Goal: Ask a question: Seek information or help from site administrators or community

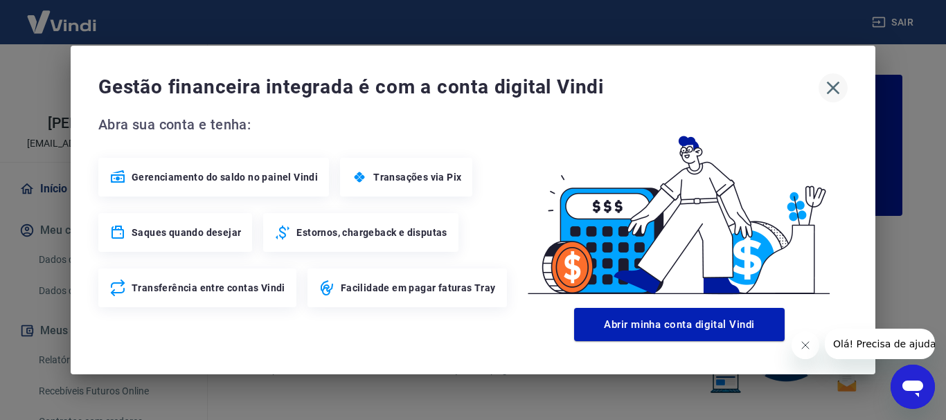
click at [837, 83] on icon "button" at bounding box center [833, 88] width 13 height 13
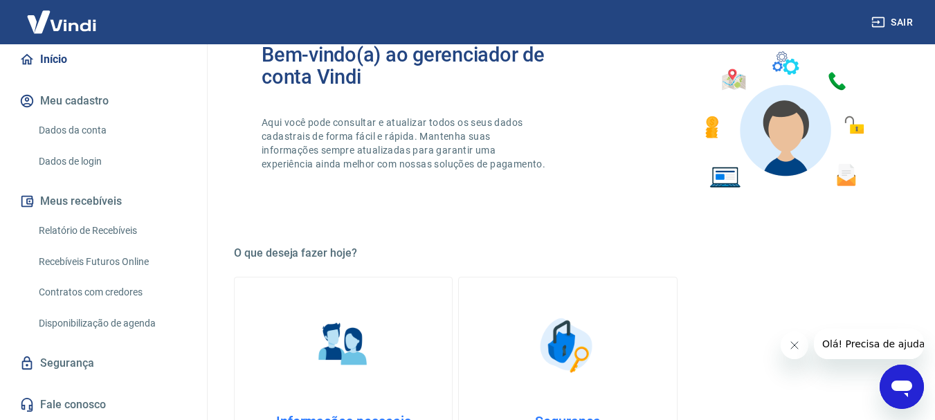
scroll to position [208, 0]
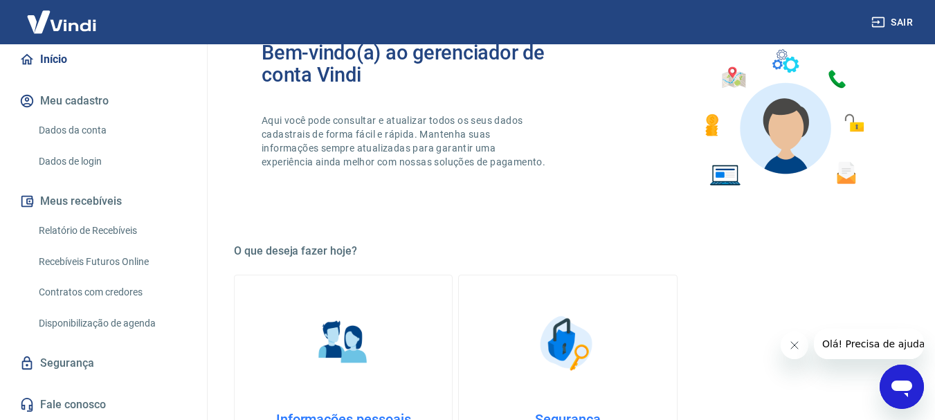
click at [98, 404] on link "Fale conosco" at bounding box center [104, 405] width 174 height 30
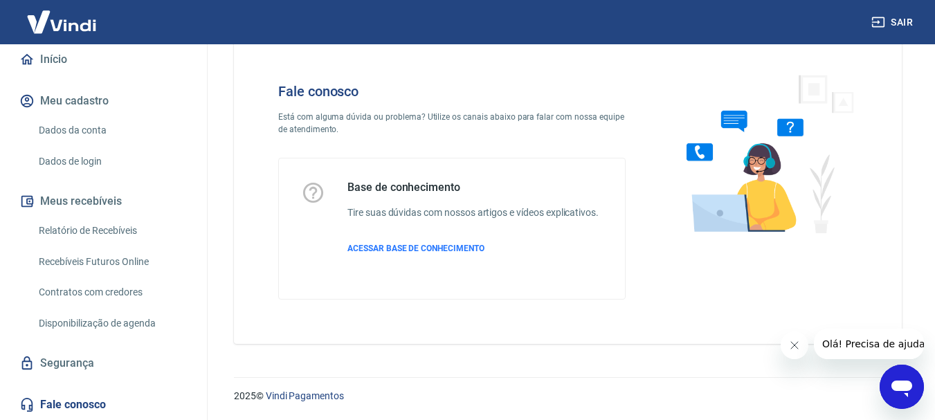
scroll to position [33, 0]
click at [890, 359] on button "Olá! Precisa de ajuda?" at bounding box center [876, 344] width 125 height 30
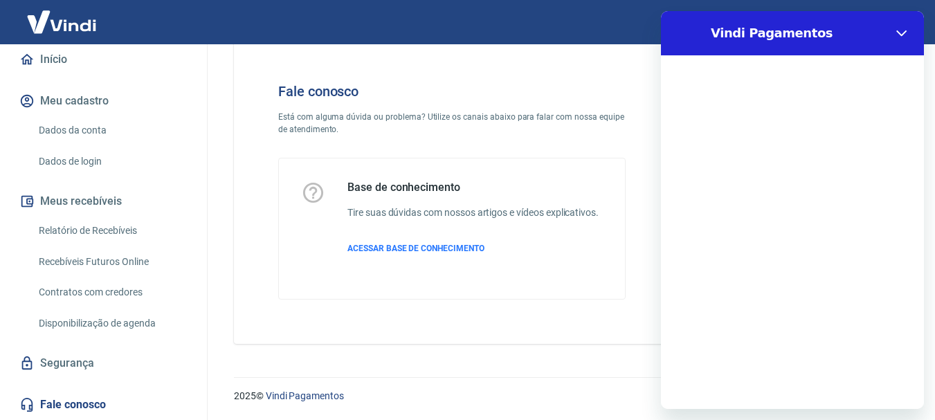
scroll to position [0, 0]
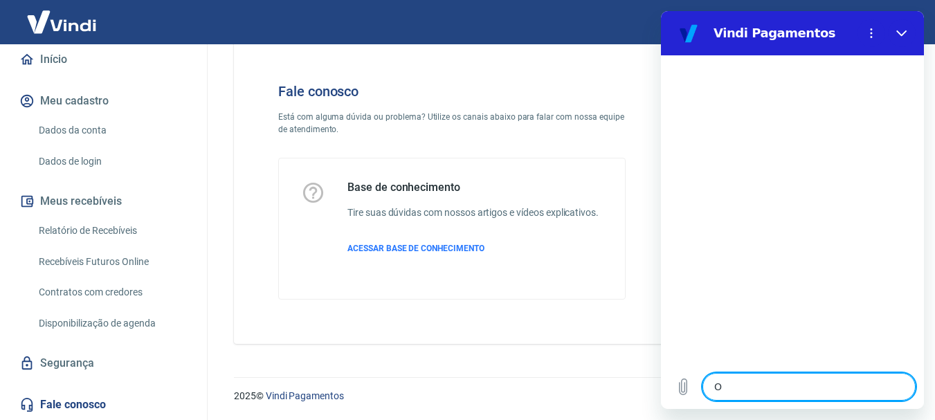
type textarea "Oi"
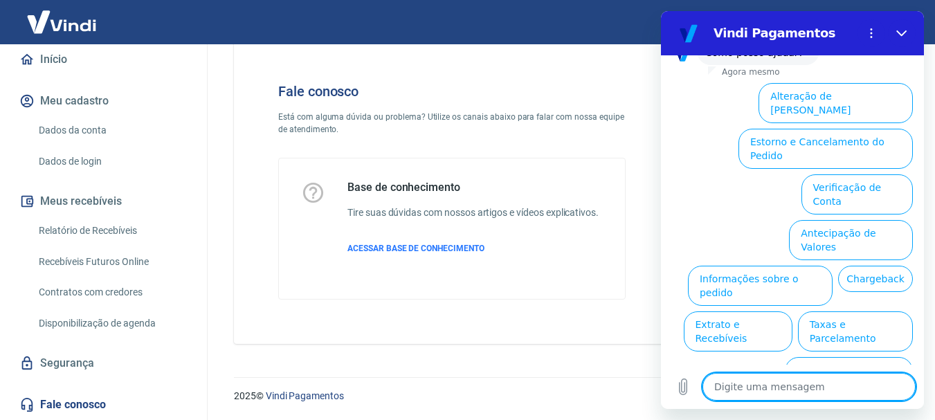
scroll to position [119, 0]
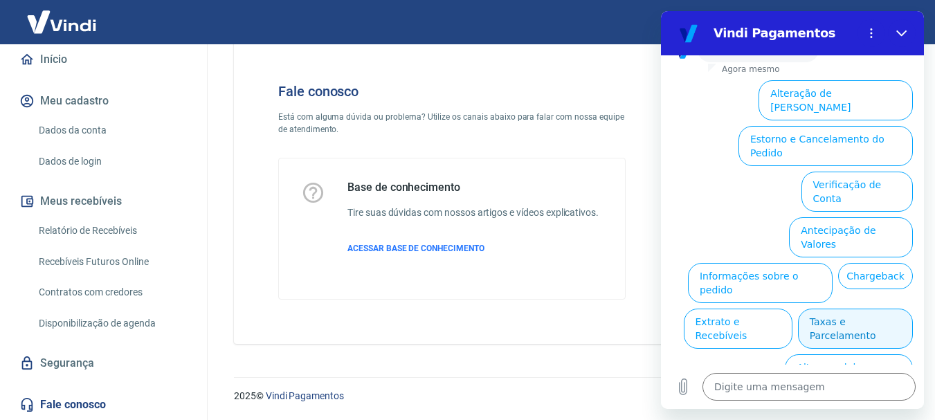
click at [852, 309] on button "Taxas e Parcelamento" at bounding box center [855, 329] width 115 height 40
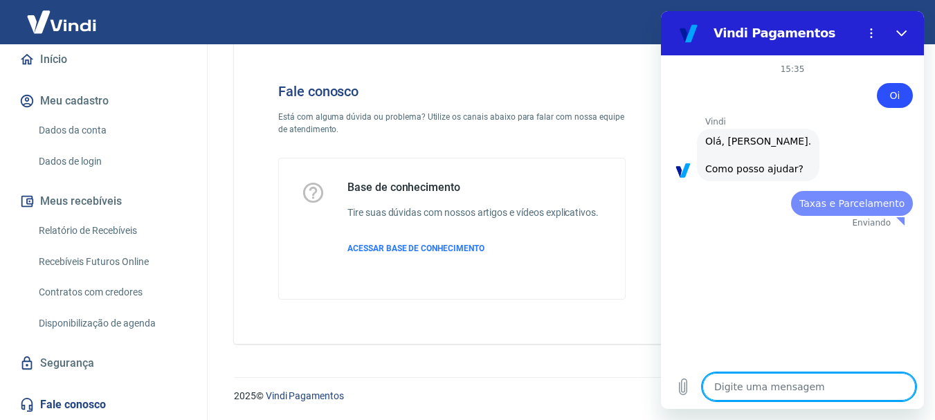
scroll to position [0, 0]
type textarea "x"
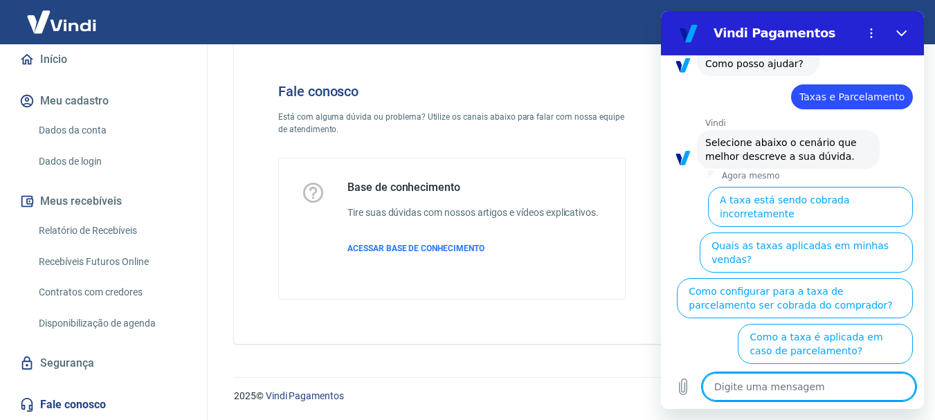
scroll to position [112, 0]
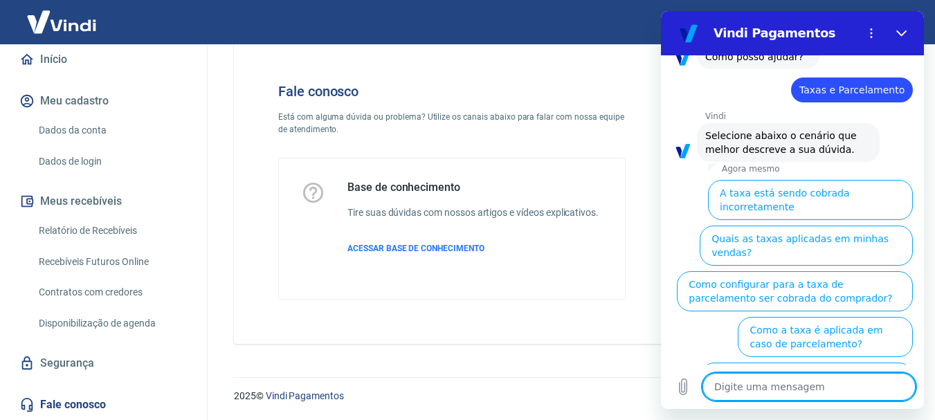
type textarea "F"
type textarea "x"
type textarea "Fa"
type textarea "x"
type textarea "Fal"
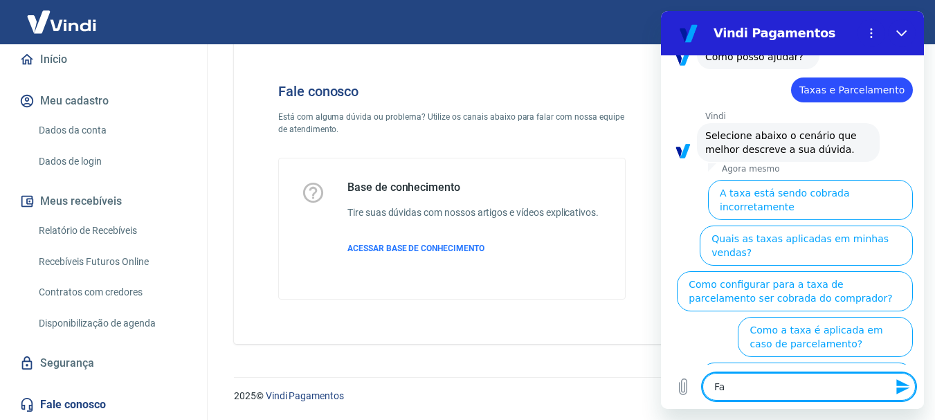
type textarea "x"
type textarea "Fala"
type textarea "x"
type textarea "Fala"
type textarea "x"
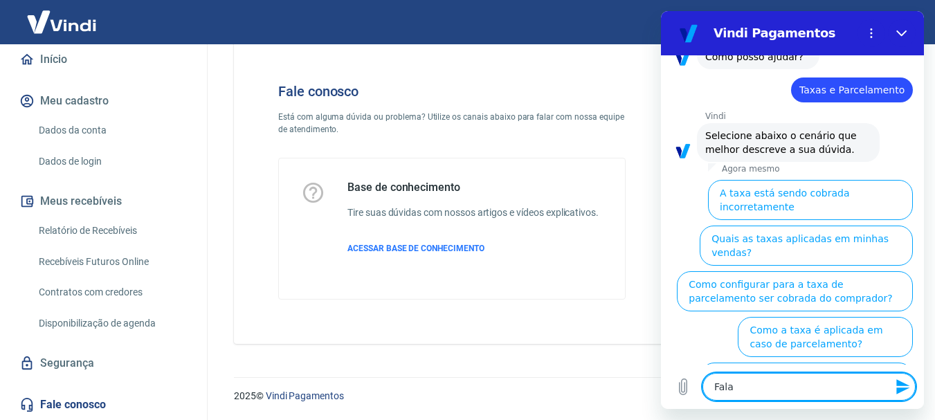
type textarea "Fala c"
type textarea "x"
type textarea "Fala co"
type textarea "x"
type textarea "Fala c"
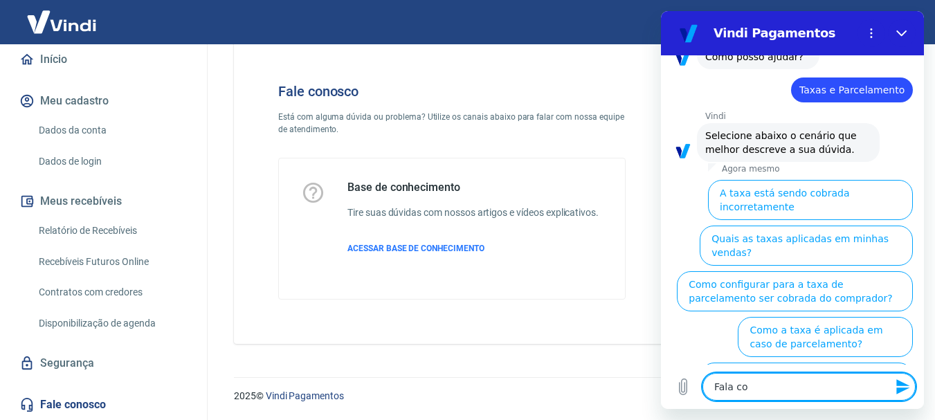
type textarea "x"
type textarea "Falar"
type textarea "x"
type textarea "Falar"
type textarea "x"
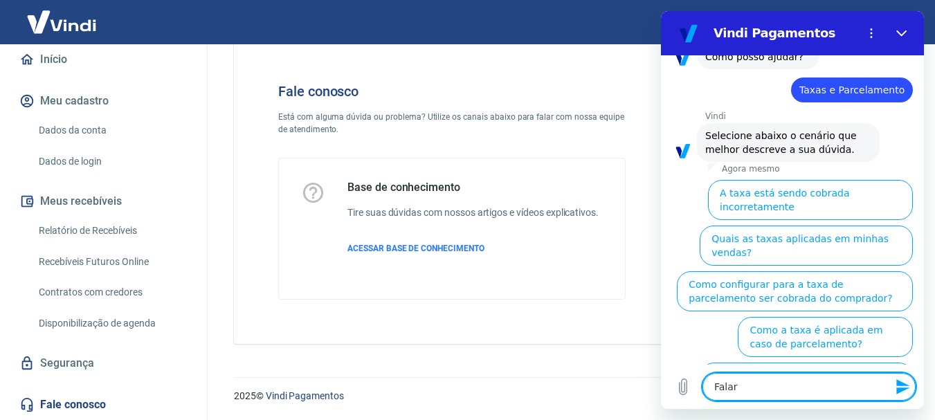
type textarea "Falar o"
type textarea "x"
type textarea "Falar"
type textarea "x"
type textarea "Falar c"
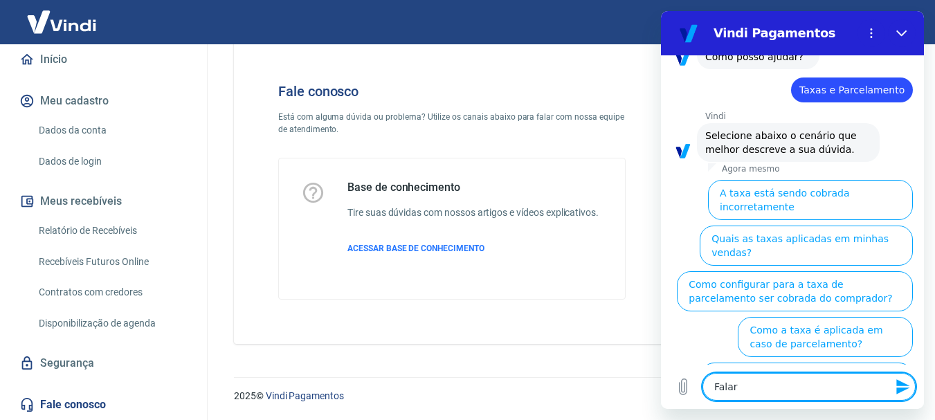
type textarea "x"
type textarea "Falar co"
type textarea "x"
type textarea "Falar com"
type textarea "x"
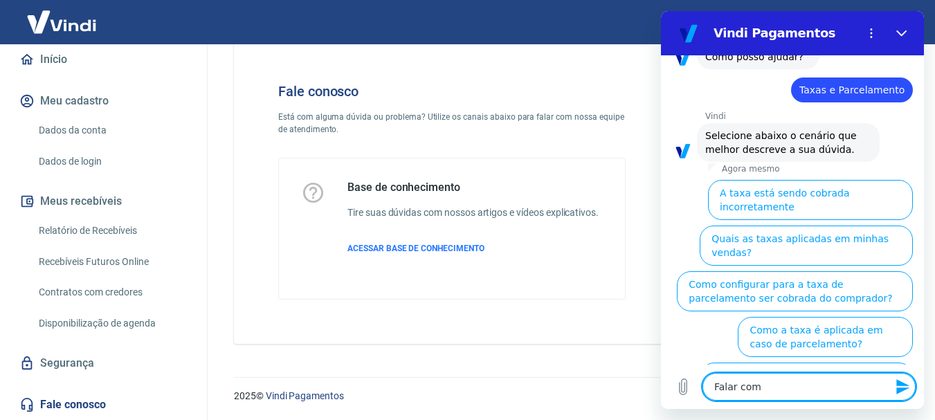
type textarea "Falar com"
type textarea "x"
type textarea "Falar com a"
type textarea "x"
type textarea "Falar com al"
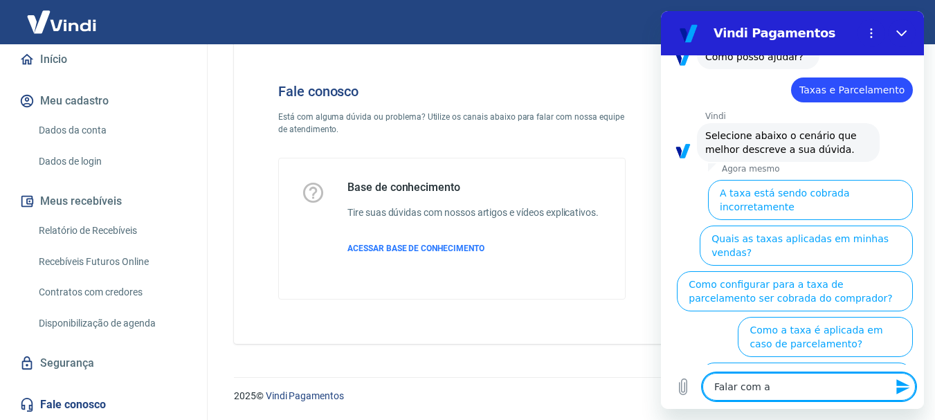
type textarea "x"
type textarea "Falar com alg"
type textarea "x"
type textarea "Falar com algu"
type textarea "x"
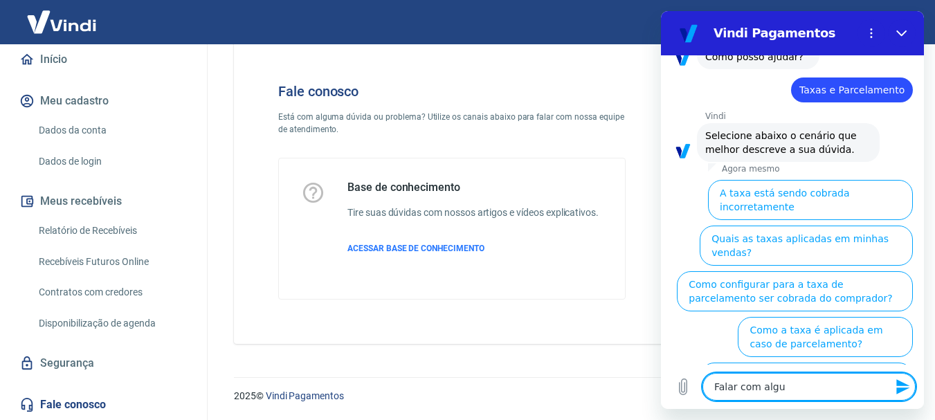
type textarea "Falar com algué"
type textarea "x"
type textarea "Falar com alguém"
type textarea "x"
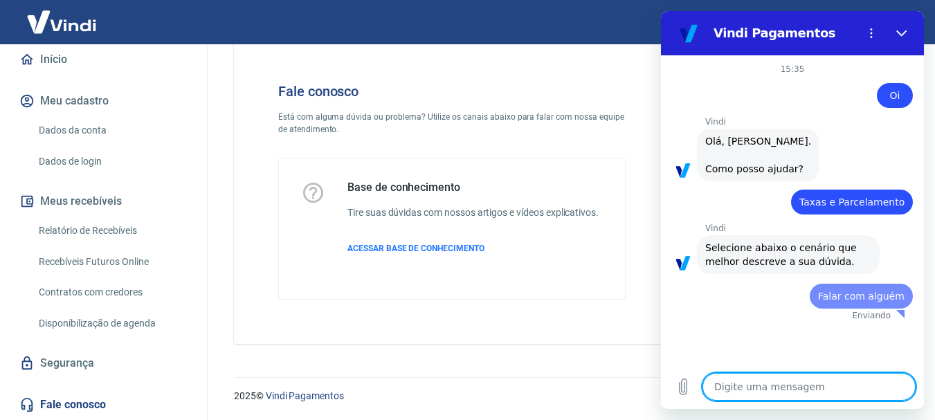
scroll to position [0, 0]
type textarea "x"
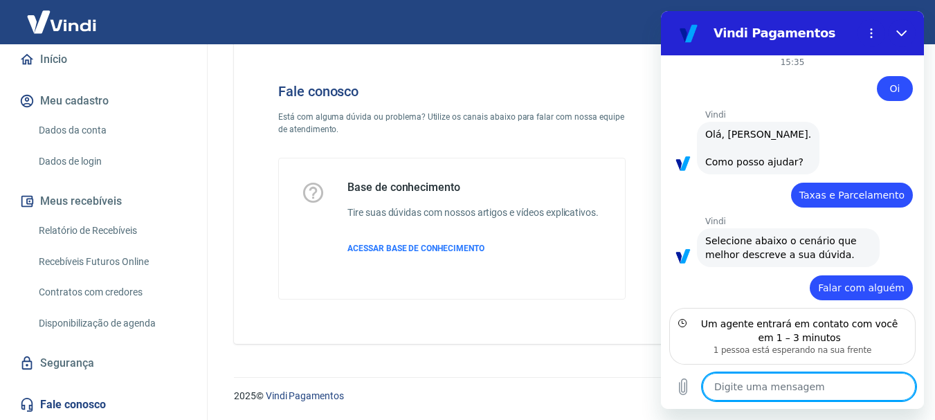
scroll to position [69, 0]
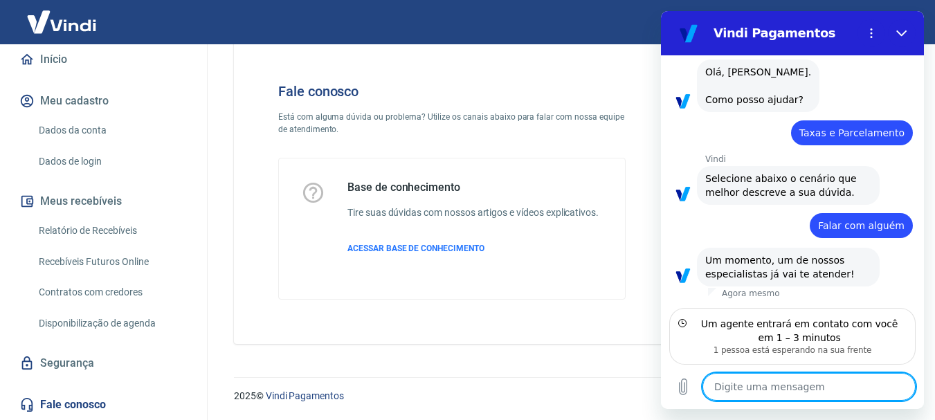
click at [764, 379] on textarea at bounding box center [809, 387] width 213 height 28
type textarea "O"
type textarea "x"
type textarea "Ok"
type textarea "x"
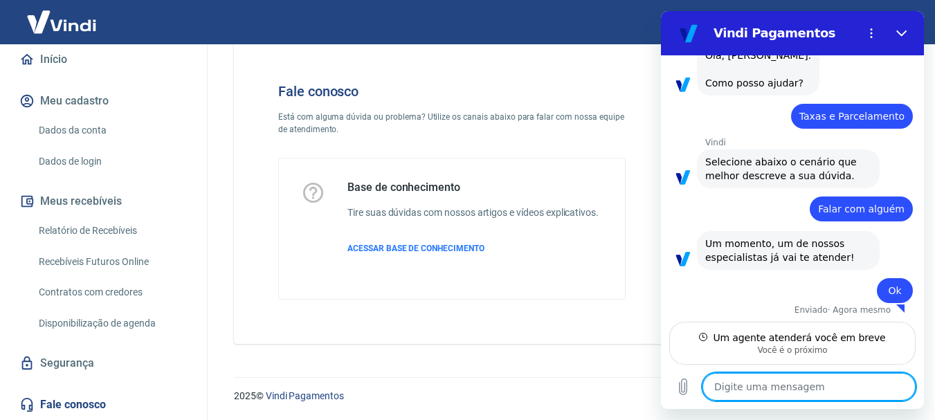
scroll to position [89, 0]
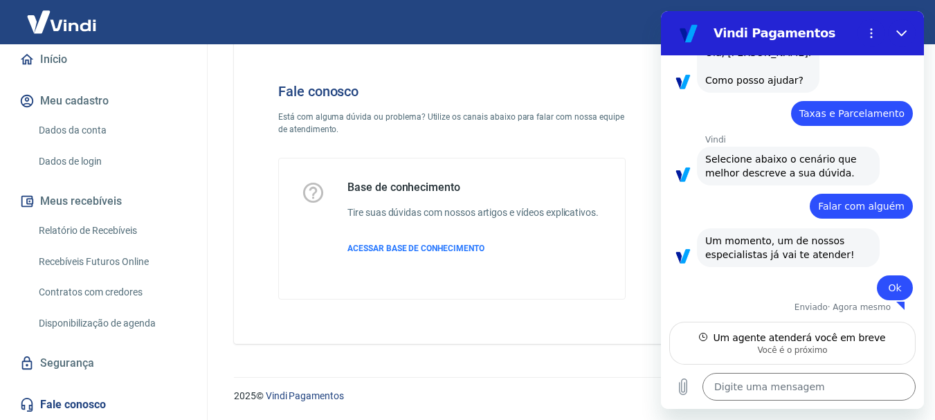
type textarea "x"
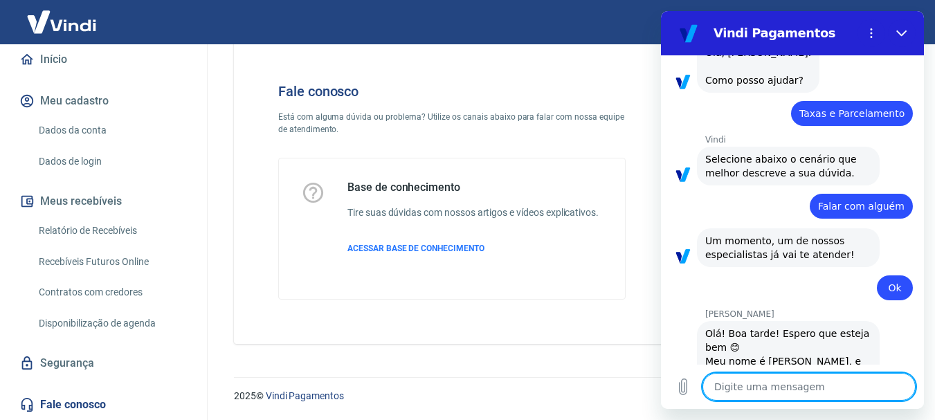
scroll to position [155, 0]
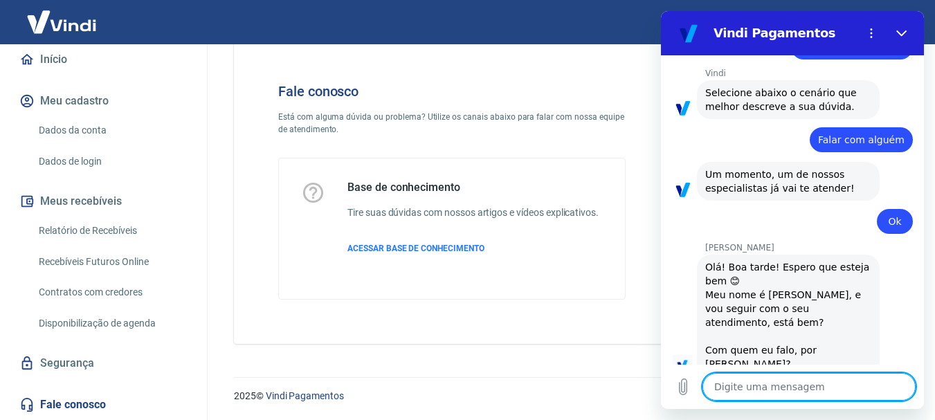
type textarea "q"
type textarea "x"
type textarea "qu"
type textarea "x"
type textarea "q"
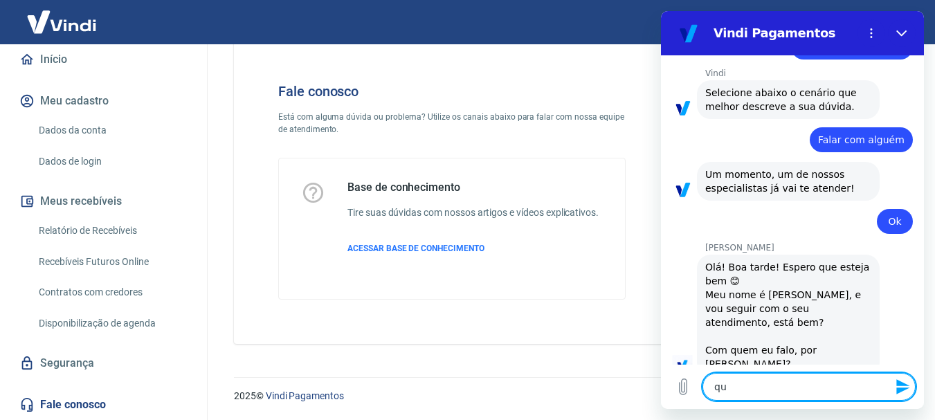
type textarea "x"
type textarea "Q"
type textarea "x"
type textarea "Qu"
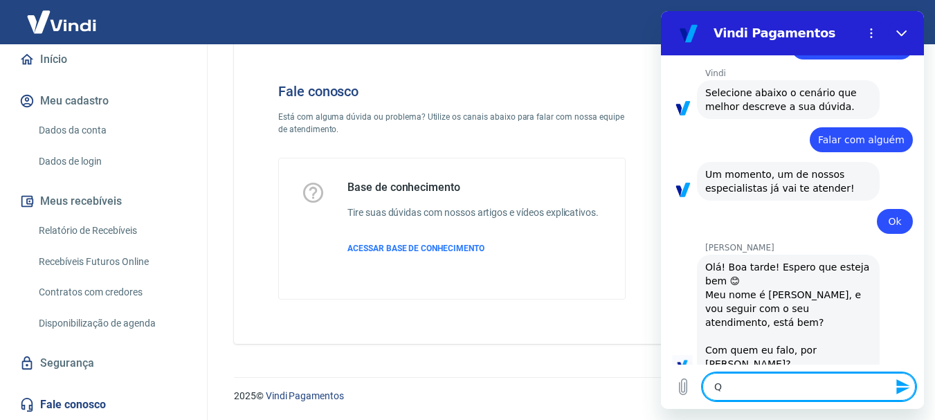
type textarea "x"
type textarea "Que"
type textarea "x"
type textarea "Quer"
type textarea "x"
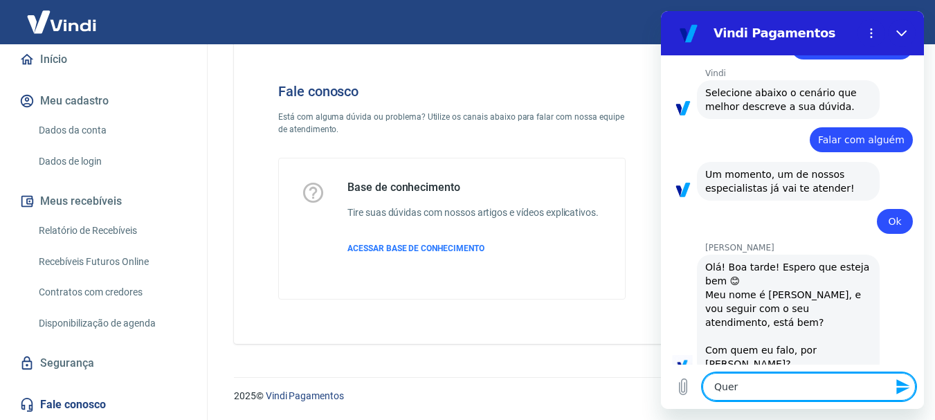
type textarea "Quero"
type textarea "x"
type textarea "Quero"
type textarea "x"
type textarea "Quero s"
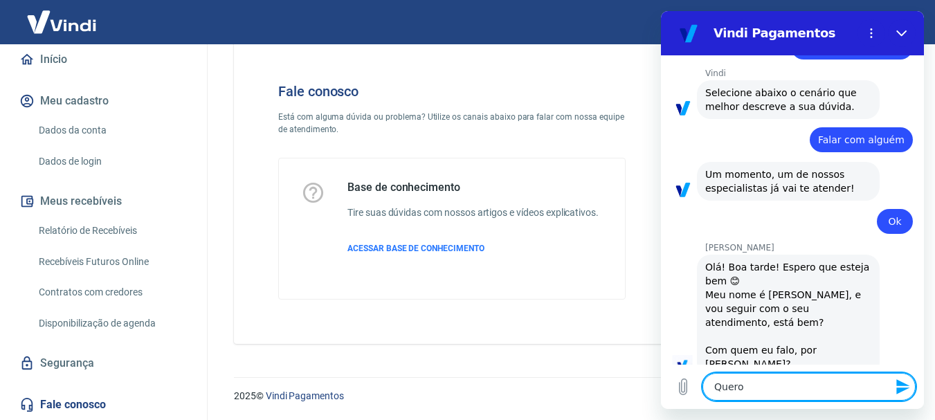
type textarea "x"
type textarea "Quero sa"
type textarea "x"
type textarea "Quero sab"
type textarea "x"
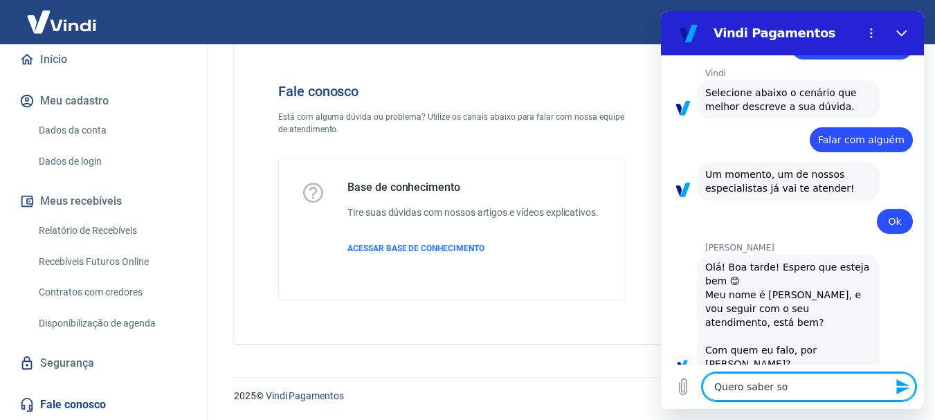
type textarea "Quero saber som"
type textarea "x"
type textarea "Quero saber so"
type textarea "x"
type textarea "Quero saber sob"
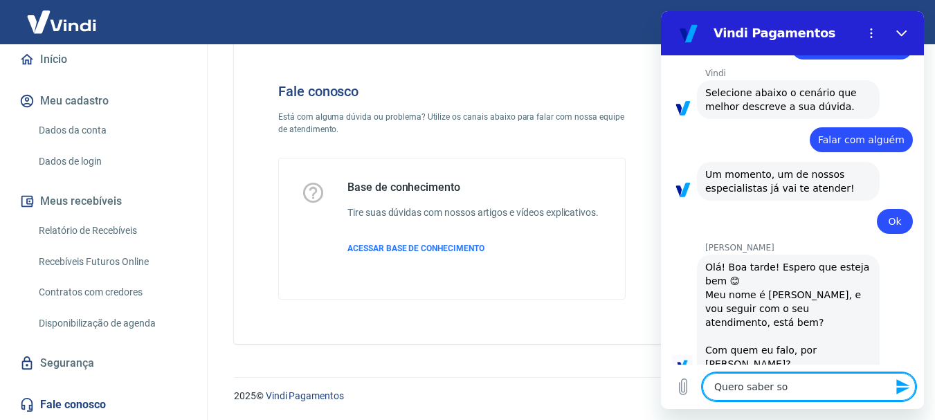
type textarea "x"
type textarea "Quero saber sobr"
type textarea "x"
type textarea "Quero saber sobre"
type textarea "x"
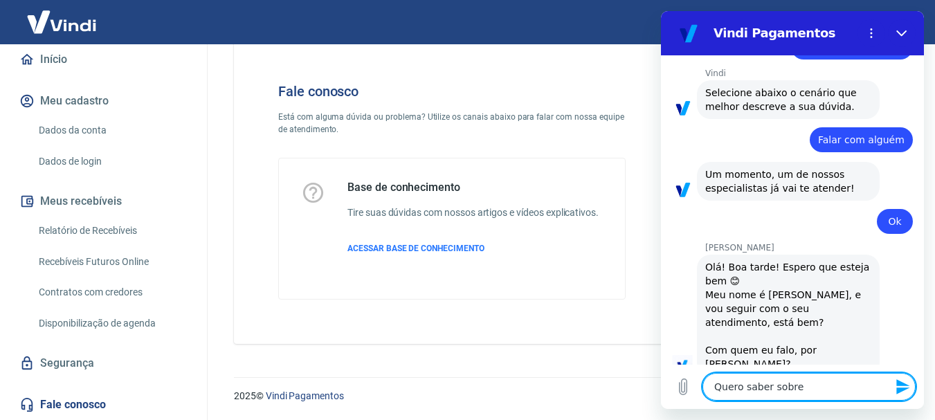
type textarea "Quero saber sobre"
type textarea "x"
type textarea "Quero saber sobre a"
type textarea "x"
type textarea "Quero saber sobre as"
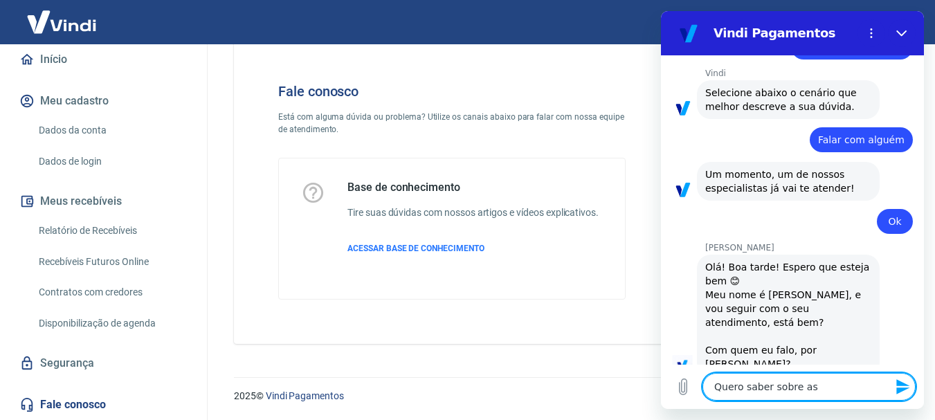
type textarea "x"
type textarea "Quero saber sobre as t"
type textarea "x"
type textarea "Quero saber sobre as ta"
type textarea "x"
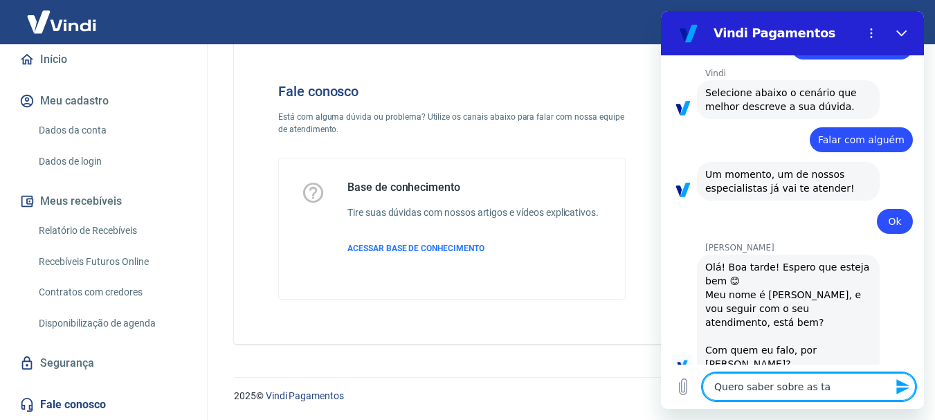
type textarea "Quero saber sobre as tax"
type textarea "x"
type textarea "Quero saber sobre as taxa"
type textarea "x"
type textarea "Quero saber sobre as taxas"
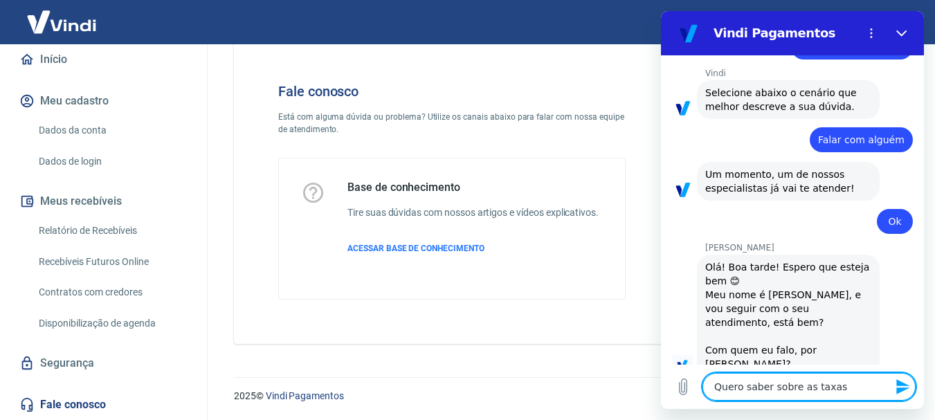
type textarea "x"
type textarea "Quero saber sobre as taxas"
type textarea "x"
type textarea "Quero saber sobre as taxas pa"
type textarea "x"
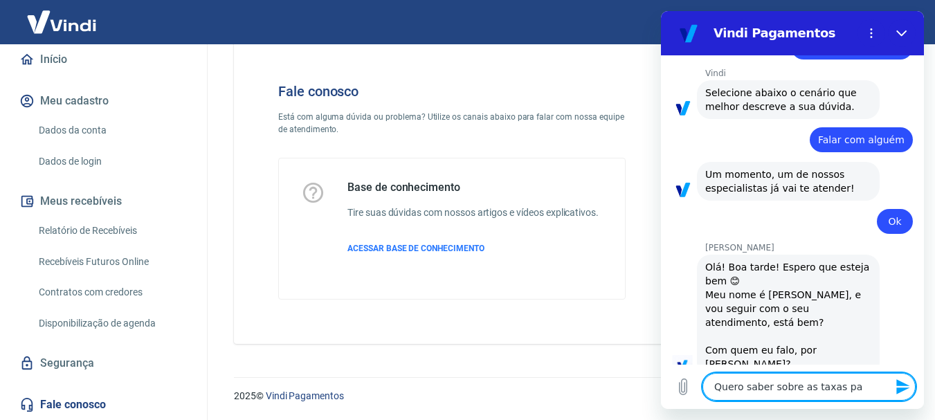
type textarea "Quero saber sobre as taxas par"
type textarea "x"
type textarea "Quero saber sobre as taxas para"
type textarea "x"
type textarea "Quero saber sobre as taxas para e"
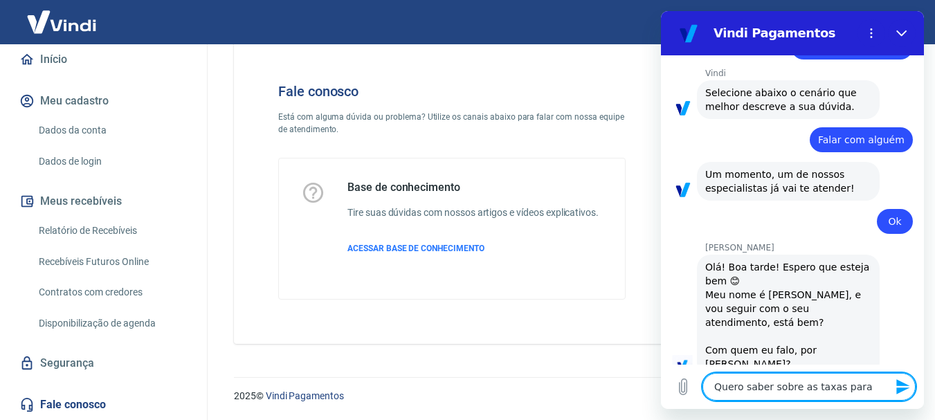
type textarea "x"
type textarea "Quero saber sobre as taxas para"
type textarea "x"
type textarea "Quero saber sobre as taxas para r"
type textarea "x"
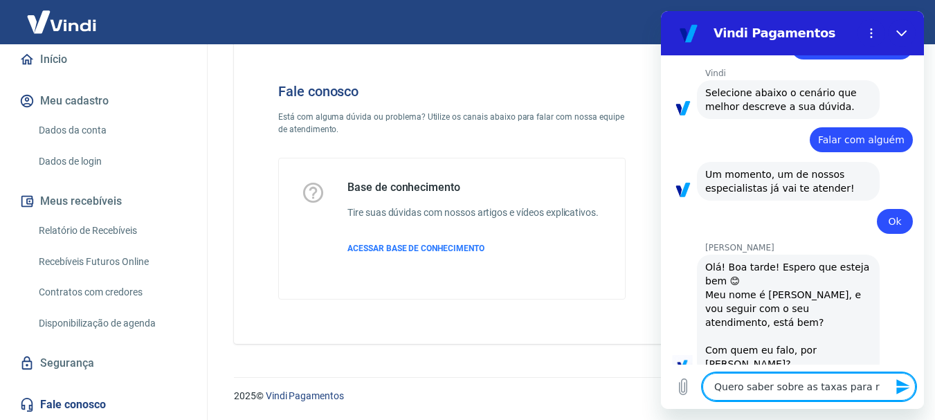
type textarea "Quero saber sobre as taxas para re"
type textarea "x"
type textarea "Quero saber sobre as taxas para rec"
type textarea "x"
type textarea "Quero saber sobre as taxas para rece"
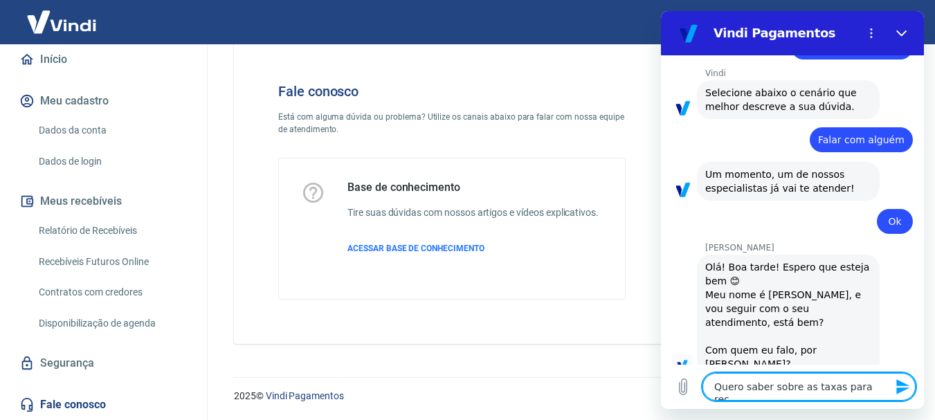
type textarea "x"
type textarea "Quero saber sobre as taxas para receb"
type textarea "x"
type textarea "Quero saber sobre as taxas para recebe"
type textarea "x"
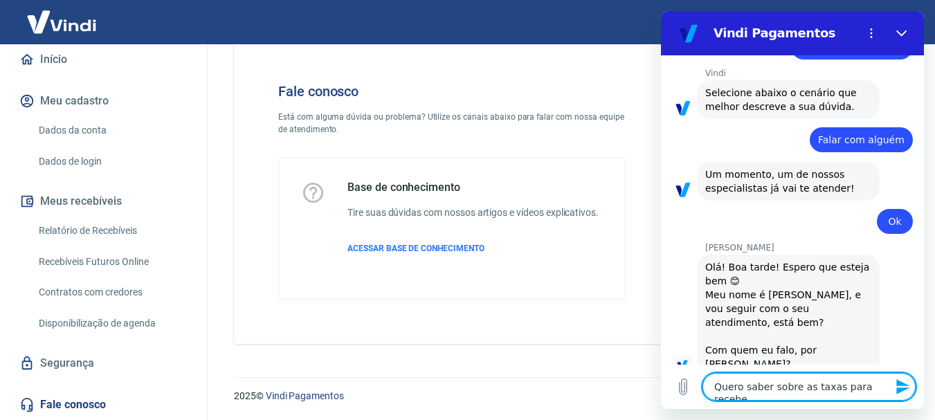
type textarea "Quero saber sobre as taxas para receber"
type textarea "x"
type textarea "Quero saber sobre as taxas para receber"
type textarea "x"
type textarea "Quero saber sobre as taxas para receber c"
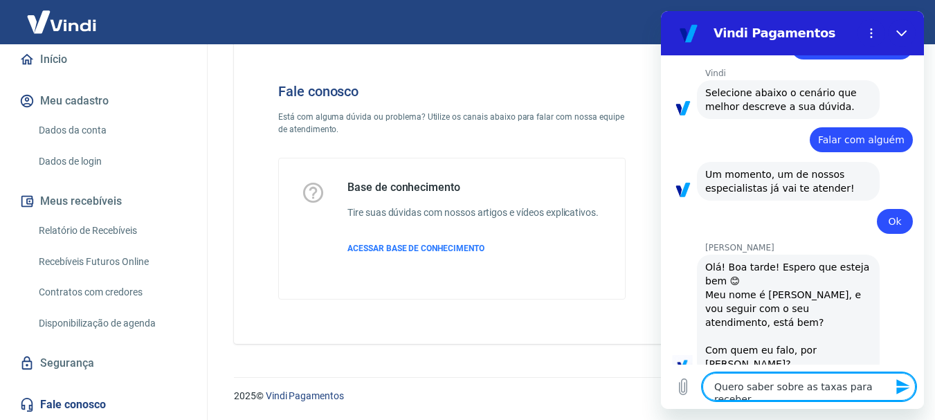
type textarea "x"
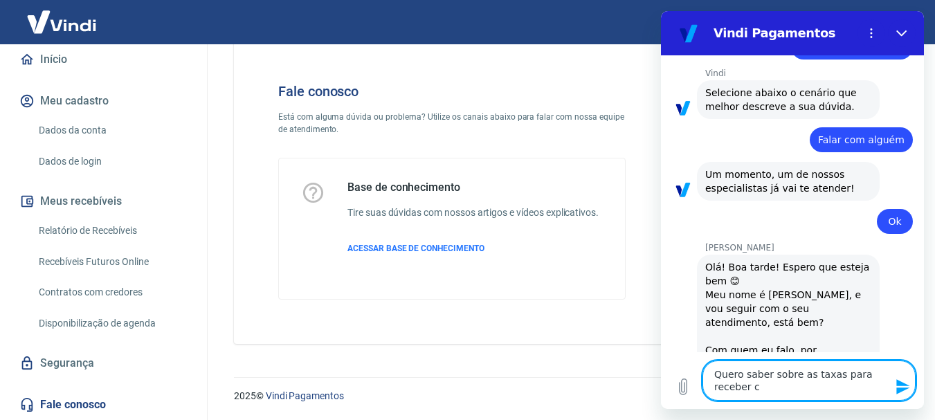
type textarea "Quero saber sobre as taxas para receber co"
type textarea "x"
type textarea "Quero saber sobre as taxas para receber com"
type textarea "x"
type textarea "Quero saber sobre as taxas para receber com"
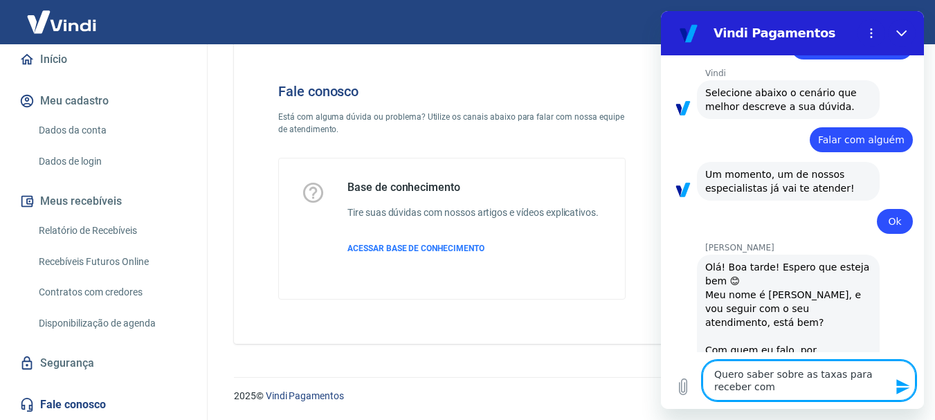
type textarea "x"
type textarea "Quero saber sobre as taxas para receber com v"
type textarea "x"
type textarea "Quero saber sobre as taxas para receber com vo"
type textarea "x"
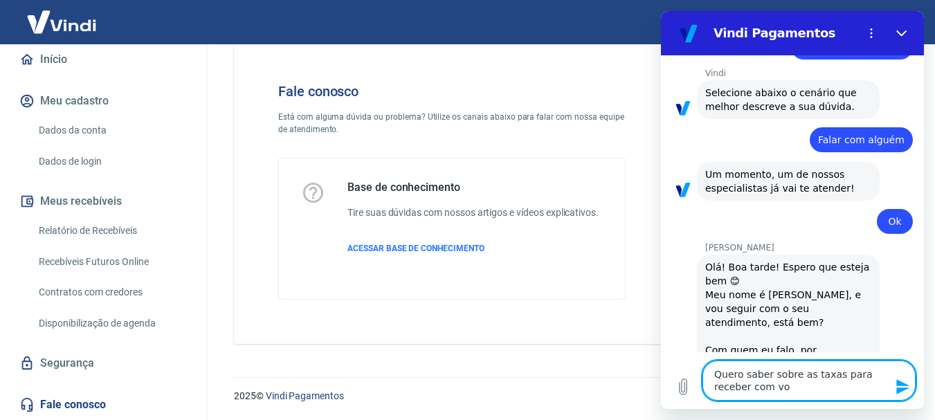
type textarea "Quero saber sobre as taxas para receber com voc"
type textarea "x"
type textarea "Quero saber sobre as taxas para receber com você"
type textarea "x"
type textarea "Quero saber sobre as taxas para receber com vocês"
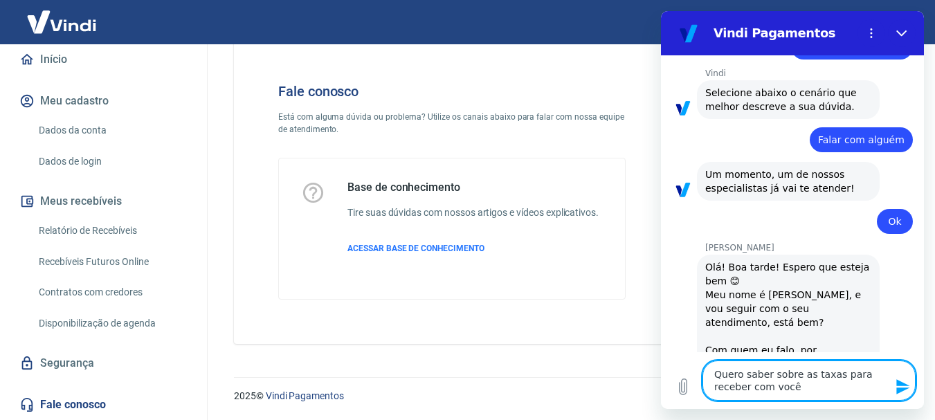
type textarea "x"
type textarea "Quero saber sobre as taxas para receber com vocês,"
type textarea "x"
type textarea "Quero saber sobre as taxas para receber com vocês,"
type textarea "x"
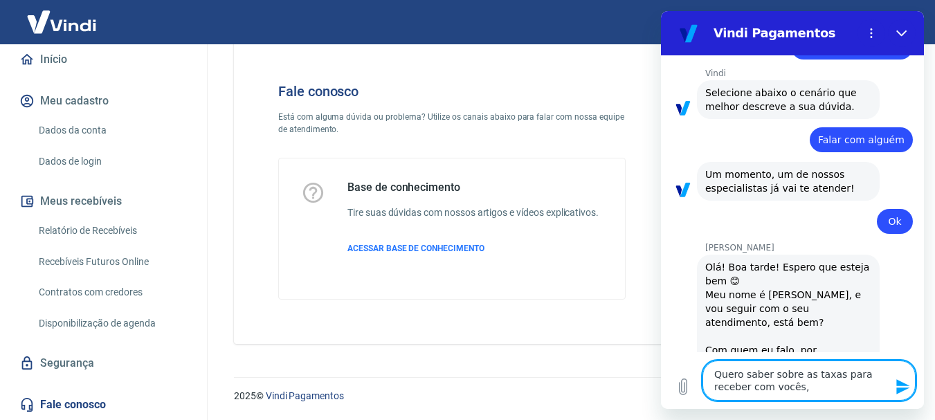
type textarea "Quero saber sobre as taxas para receber com vocês"
type textarea "x"
type textarea "Quero saber sobre as taxas para receber com vocês:"
type textarea "x"
type textarea "Quero saber sobre as taxas para receber com vocês:"
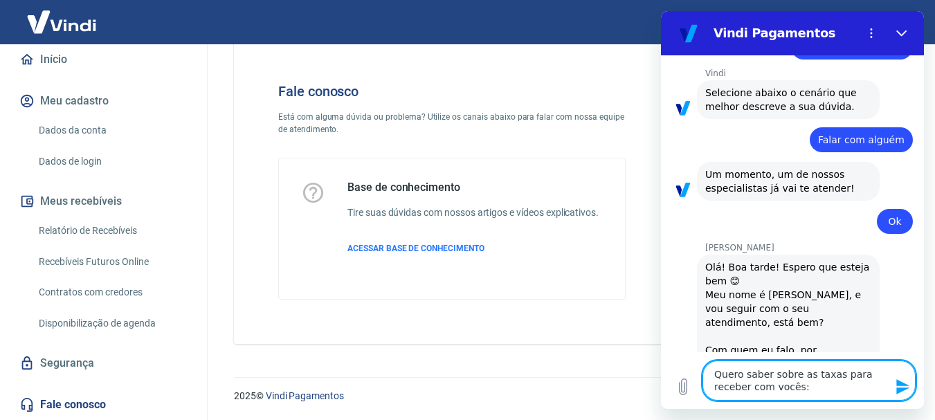
type textarea "x"
type textarea "Quero saber sobre as taxas para receber com vocês: P"
type textarea "x"
type textarea "Quero saber sobre as taxas para receber com vocês: Pa"
type textarea "x"
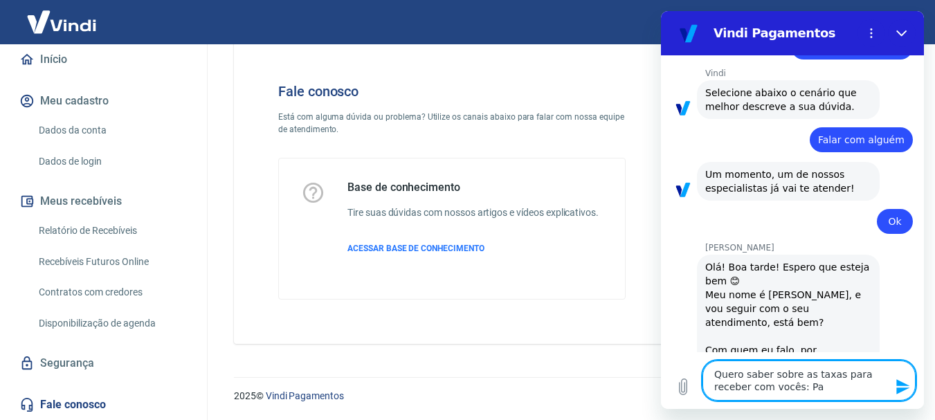
type textarea "Quero saber sobre as taxas para receber com vocês: Par"
type textarea "x"
type textarea "Quero saber sobre as taxas para receber com vocês: Pa"
type textarea "x"
type textarea "Quero saber sobre as taxas para receber com vocês: P"
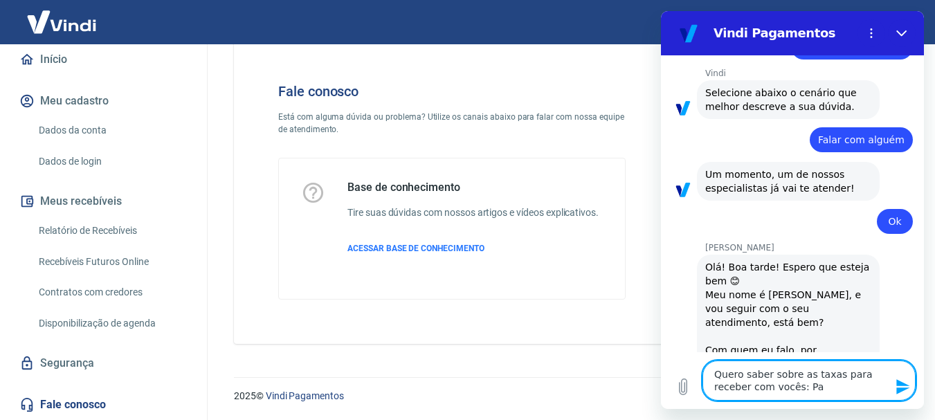
type textarea "x"
type textarea "Quero saber sobre as taxas para receber com vocês:"
type textarea "x"
type textarea "Quero saber sobre as taxas para receber com vocês: P"
type textarea "x"
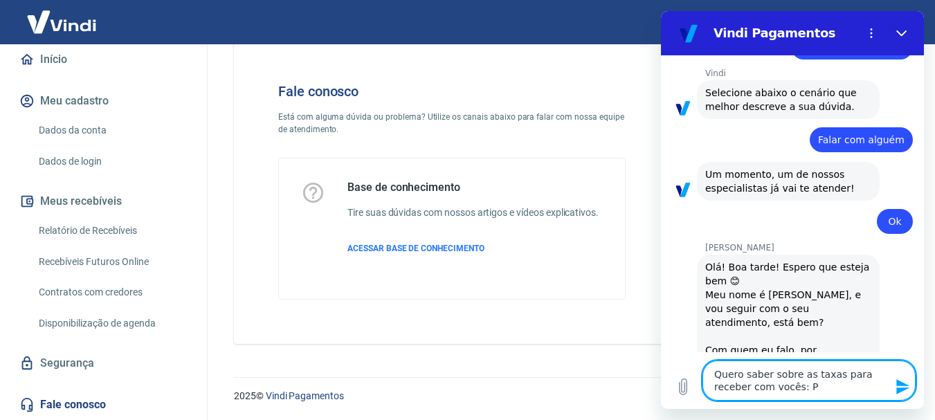
type textarea "Quero saber sobre as taxas para receber com vocês: [PERSON_NAME]"
type textarea "x"
type textarea "Quero saber sobre as taxas para receber com vocês: Por"
type textarea "x"
type textarea "Quero saber sobre as taxas para receber com vocês: Por"
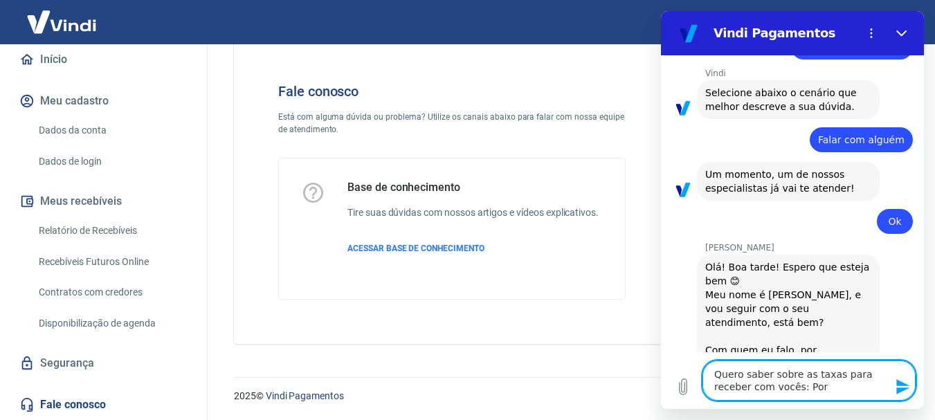
type textarea "x"
type textarea "Quero saber sobre as taxas para receber com vocês: Por p"
type textarea "x"
type textarea "Quero saber sobre as taxas para receber com vocês: Por pe"
type textarea "x"
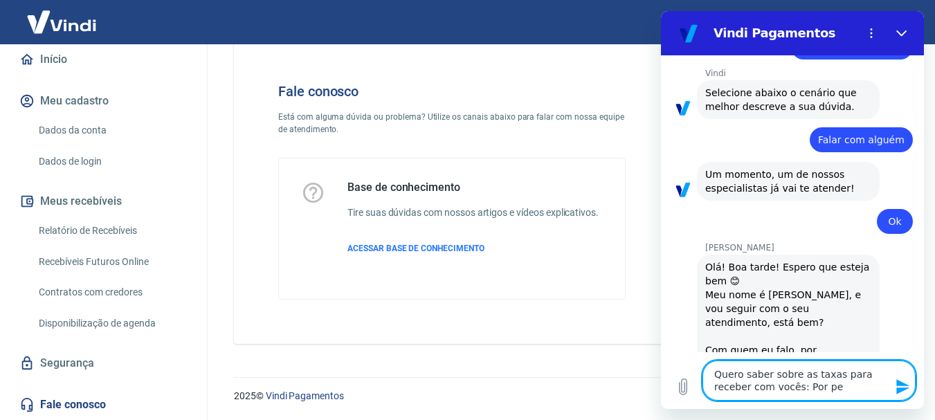
type textarea "Quero saber sobre as taxas para receber com vocês: Por ped"
type textarea "x"
type textarea "Quero saber sobre as taxas para receber com vocês: Por pedd"
type textarea "x"
type textarea "Quero saber sobre as taxas para receber com vocês: Por peddo"
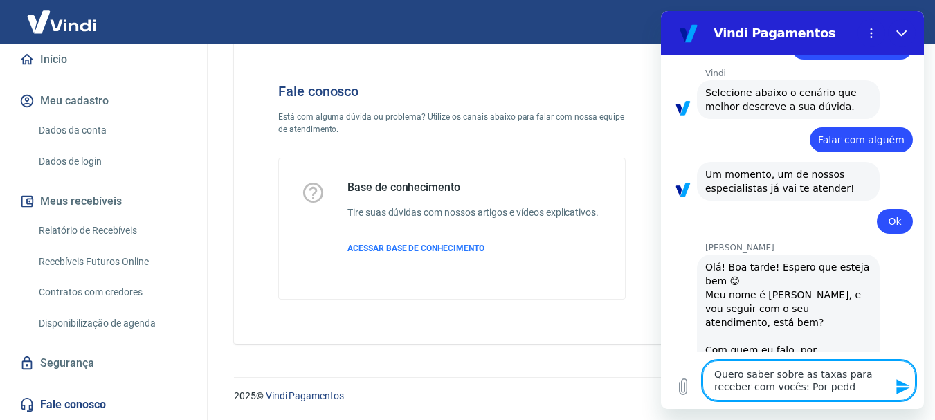
type textarea "x"
type textarea "Quero saber sobre as taxas para receber com vocês: Por pedd"
type textarea "x"
type textarea "Quero saber sobre as taxas para receber com vocês: Por ped"
type textarea "x"
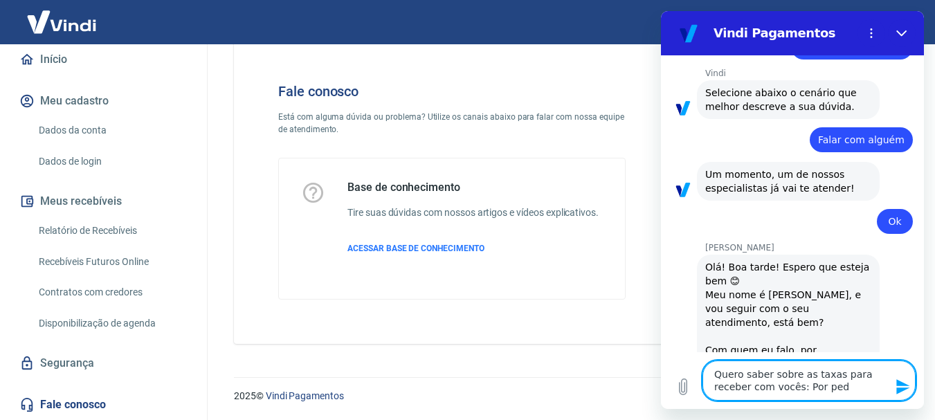
type textarea "Quero saber sobre as taxas para receber com vocês: Por pedi"
type textarea "x"
type textarea "Quero saber sobre as taxas para receber com vocês: Por pedid"
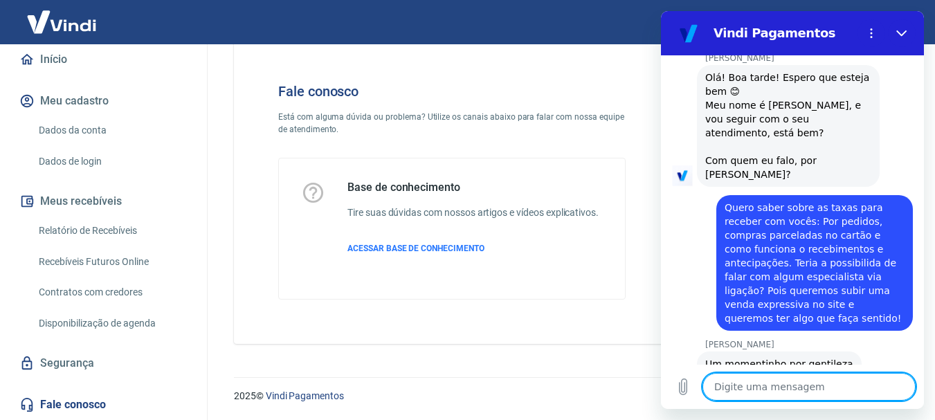
scroll to position [938, 0]
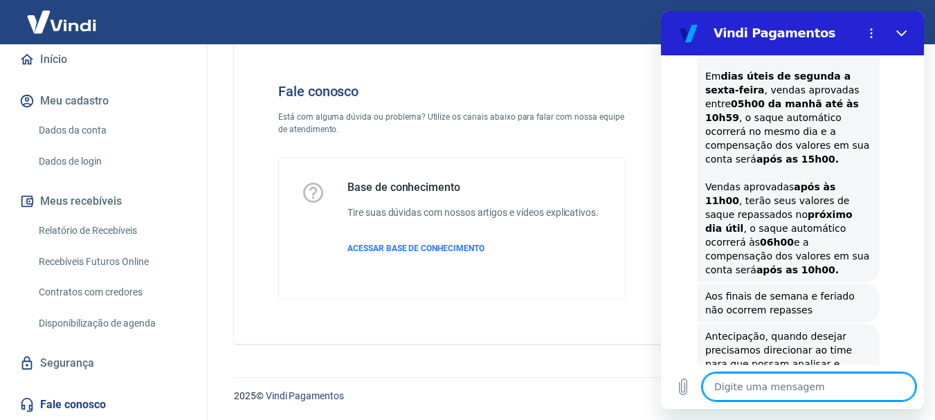
click at [772, 390] on textarea at bounding box center [809, 387] width 213 height 28
click at [774, 382] on textarea at bounding box center [809, 387] width 213 height 28
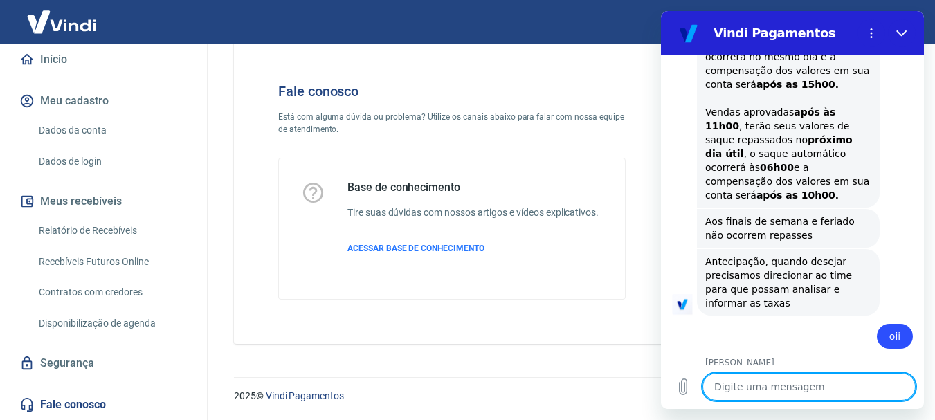
scroll to position [1017, 0]
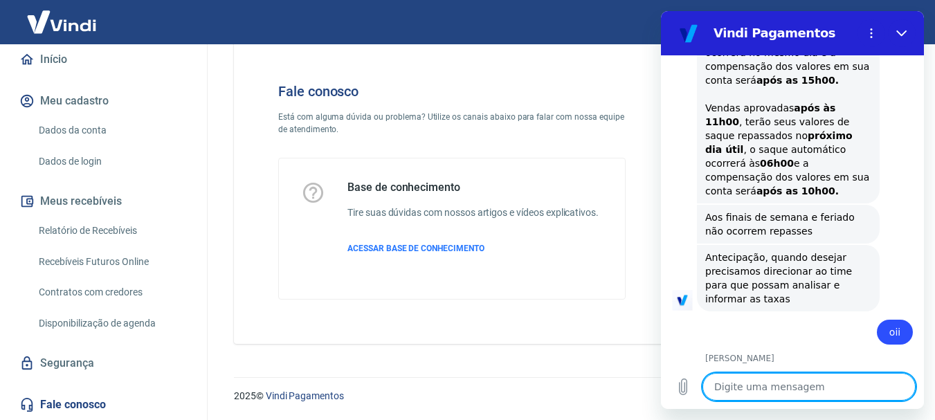
click at [766, 384] on textarea at bounding box center [809, 387] width 213 height 28
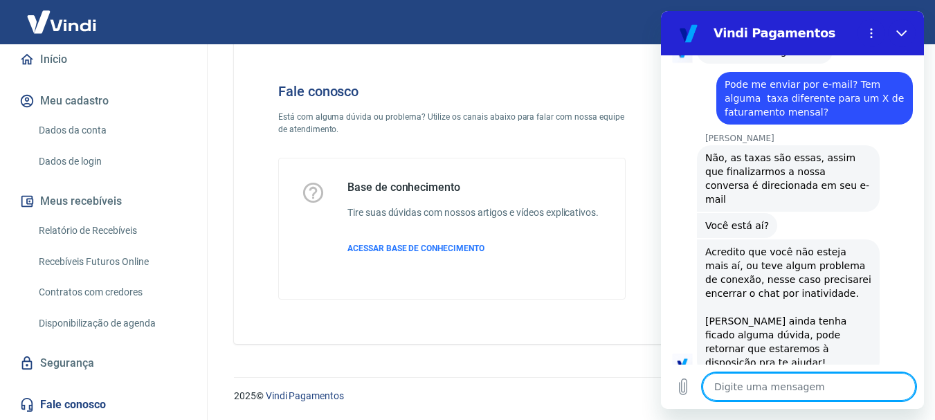
scroll to position [1413, 0]
